Goal: Information Seeking & Learning: Learn about a topic

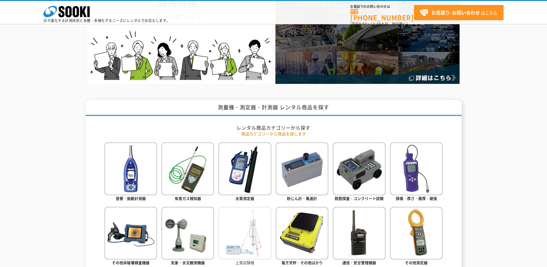
scroll to position [249, 0]
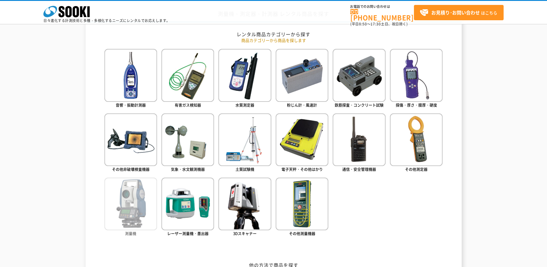
click at [127, 213] on img at bounding box center [130, 204] width 53 height 53
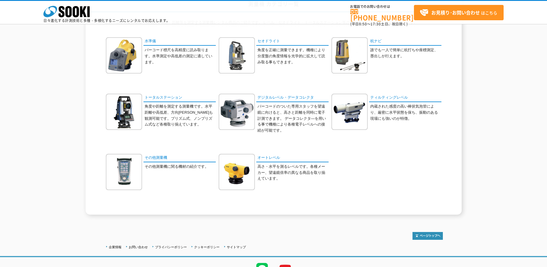
scroll to position [36, 0]
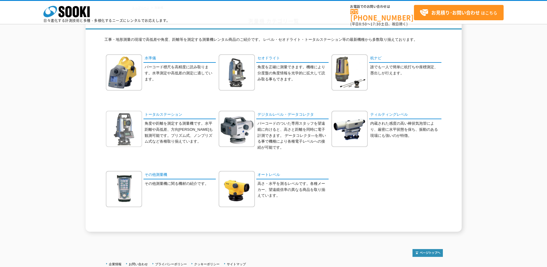
click at [134, 135] on img at bounding box center [124, 129] width 36 height 36
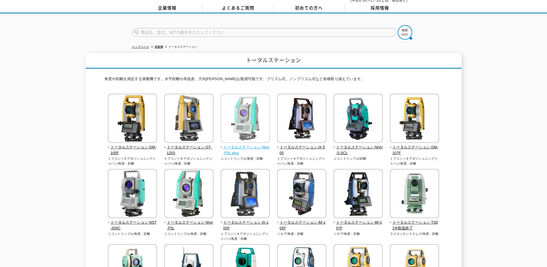
scroll to position [36, 0]
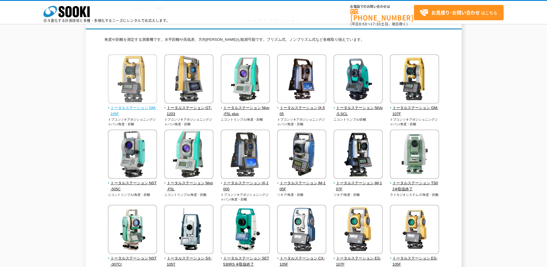
click at [136, 108] on span "トータルステーション GM-105F" at bounding box center [132, 111] width 49 height 12
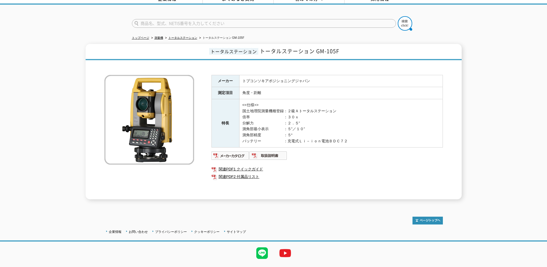
scroll to position [44, 0]
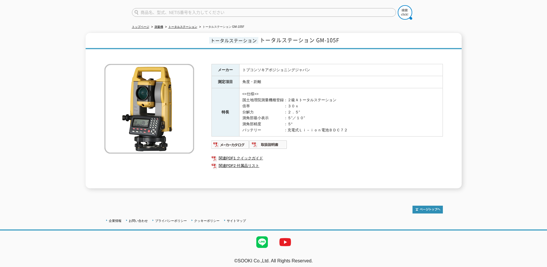
drag, startPoint x: 352, startPoint y: 125, endPoint x: 229, endPoint y: 86, distance: 129.1
click at [229, 88] on tr "特長 <<仕様>> 国土地理院測量機種登録：２級Ａトータルステーション 倍率　　　　　　　　　：３０ｘ 分解力　　　　　　　　：２．５” 測角部最小表示　　　…" at bounding box center [326, 112] width 231 height 48
click at [412, 120] on td "<<仕様>> 国土地理院測量機種登録：２級Ａトータルステーション 倍率　　　　　　　　　：３０ｘ 分解力　　　　　　　　：２．５” 測角部最小表示　　　　：５…" at bounding box center [340, 112] width 203 height 48
